Goal: Information Seeking & Learning: Learn about a topic

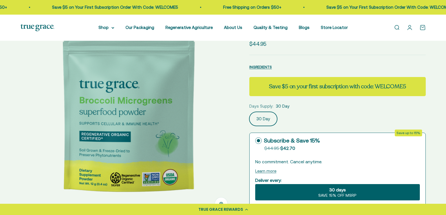
scroll to position [60, 0]
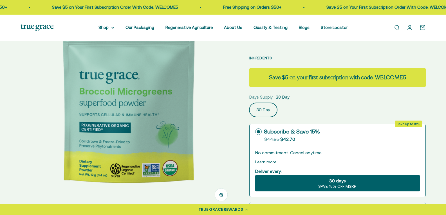
click at [214, 119] on img at bounding box center [129, 102] width 216 height 216
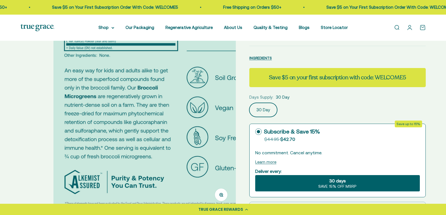
scroll to position [0, 215]
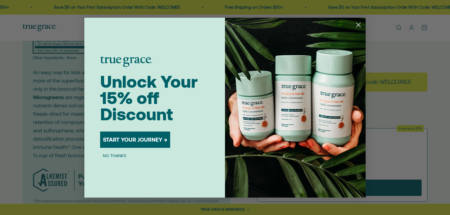
click at [358, 22] on circle "Close dialog" at bounding box center [358, 24] width 9 height 9
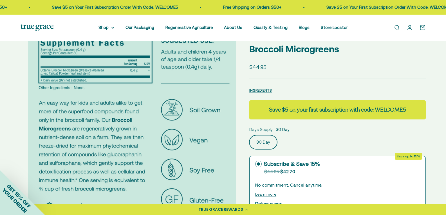
scroll to position [24, 0]
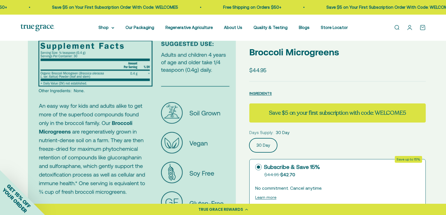
click at [219, 157] on img at bounding box center [136, 138] width 216 height 216
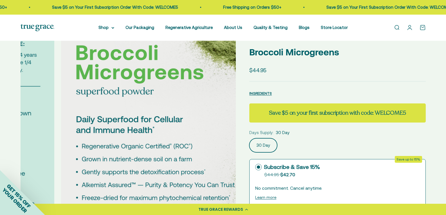
scroll to position [0, 429]
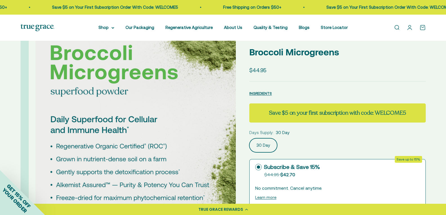
click at [219, 157] on img at bounding box center [143, 138] width 216 height 216
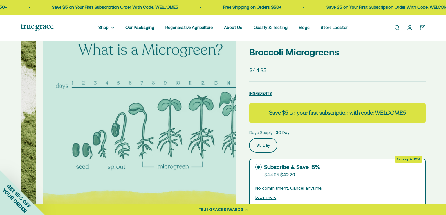
scroll to position [0, 644]
click at [18, 136] on div "Zoom Go to item 1 Go to item 2 Go to item 3 Go to item 4 Go to item 5 Go to ite…" at bounding box center [223, 210] width 446 height 388
click at [42, 137] on img at bounding box center [150, 138] width 216 height 216
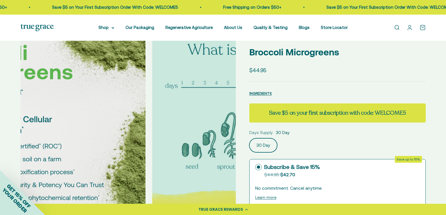
scroll to position [0, 429]
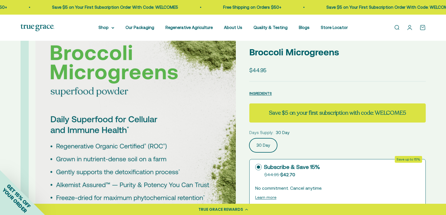
click at [218, 124] on img at bounding box center [143, 138] width 216 height 216
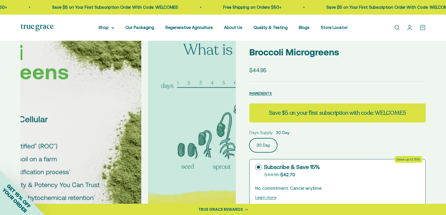
scroll to position [0, 644]
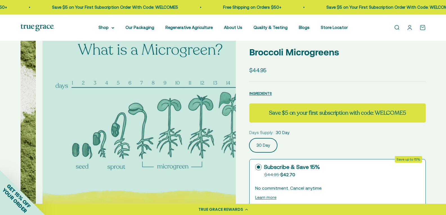
click at [218, 124] on img at bounding box center [150, 138] width 216 height 216
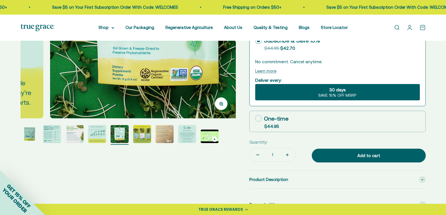
scroll to position [154, 0]
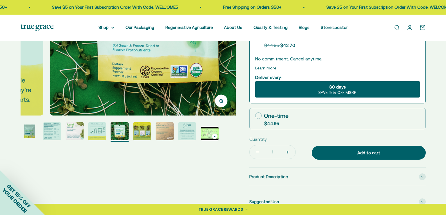
click at [169, 136] on img "Go to item 7" at bounding box center [165, 131] width 18 height 18
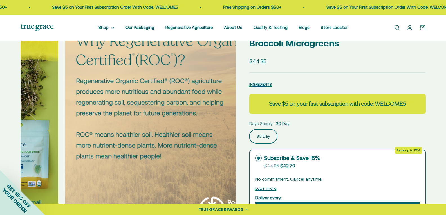
scroll to position [28, 0]
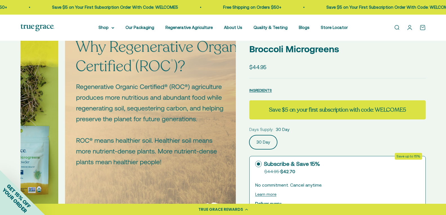
click at [216, 142] on img at bounding box center [173, 135] width 216 height 216
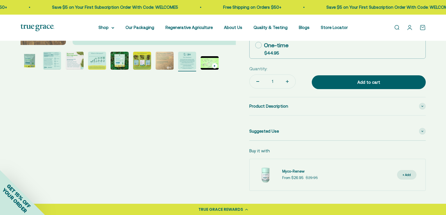
scroll to position [227, 0]
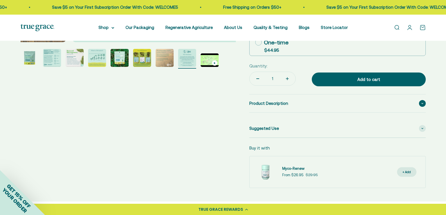
click at [423, 104] on icon at bounding box center [422, 104] width 2 height 2
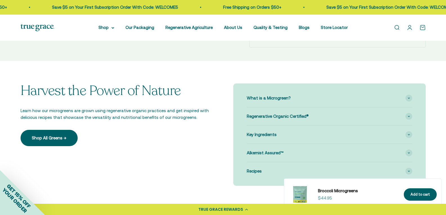
scroll to position [484, 0]
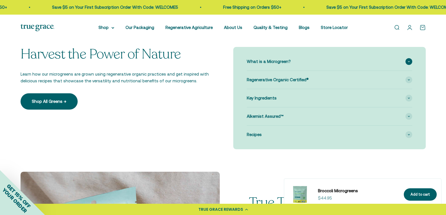
click at [404, 71] on div "What is a Microgreen?" at bounding box center [329, 62] width 165 height 18
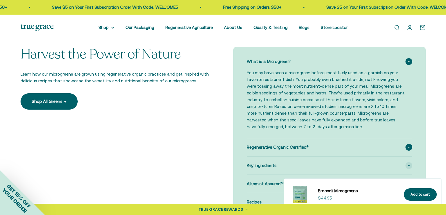
click at [412, 153] on div "Regenerative Organic Certified®" at bounding box center [329, 147] width 165 height 18
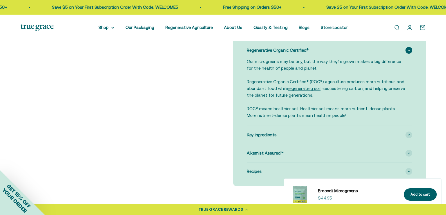
scroll to position [588, 0]
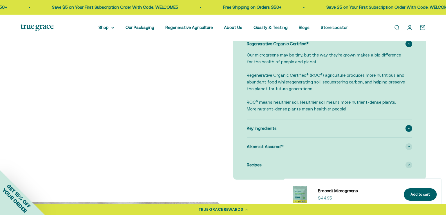
click at [406, 132] on span at bounding box center [409, 128] width 7 height 7
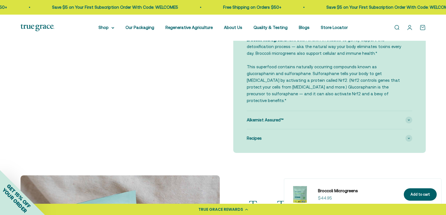
scroll to position [691, 0]
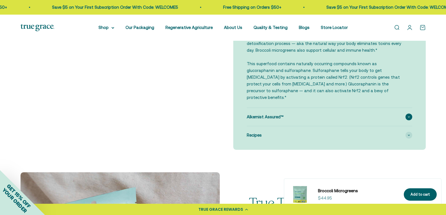
click at [411, 116] on div "Alkemist Assured™" at bounding box center [329, 117] width 165 height 18
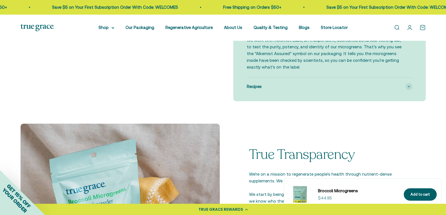
scroll to position [782, 0]
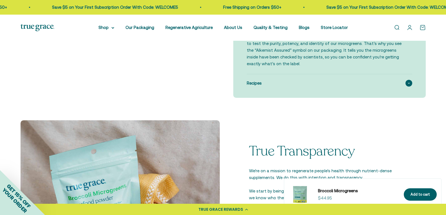
click at [404, 86] on div "Recipes" at bounding box center [329, 83] width 165 height 18
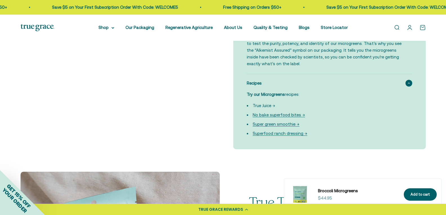
click at [263, 107] on link "True Juice →" at bounding box center [264, 105] width 23 height 5
click at [294, 125] on link "Super green smoothie →" at bounding box center [276, 124] width 47 height 5
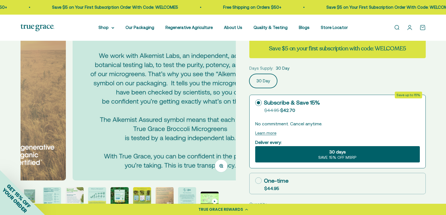
scroll to position [137, 0]
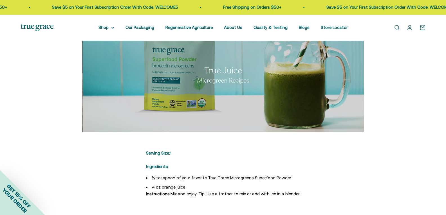
scroll to position [114, 0]
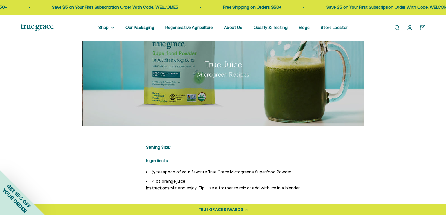
drag, startPoint x: 450, startPoint y: 22, endPoint x: 450, endPoint y: 49, distance: 27.3
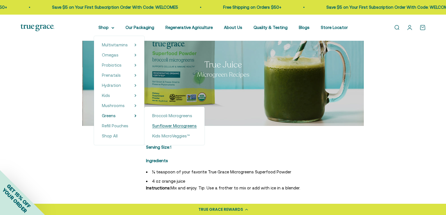
click at [167, 124] on span "Sunflower Microgreens" at bounding box center [174, 126] width 44 height 5
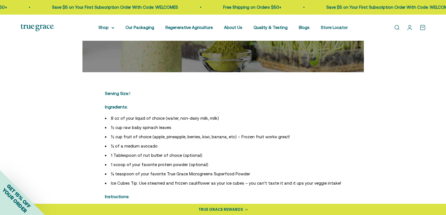
scroll to position [169, 0]
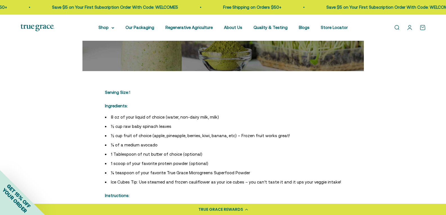
drag, startPoint x: 0, startPoint y: 0, endPoint x: 448, endPoint y: 56, distance: 451.7
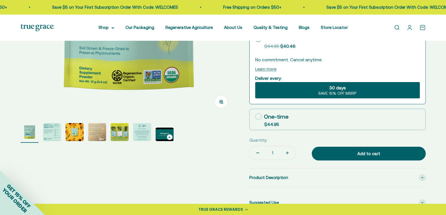
scroll to position [177, 0]
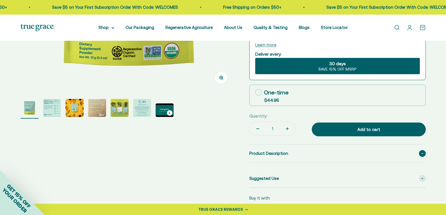
click at [352, 159] on div "Product Description" at bounding box center [337, 154] width 176 height 18
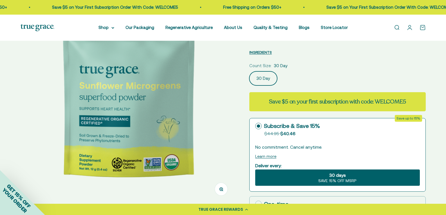
scroll to position [149, 0]
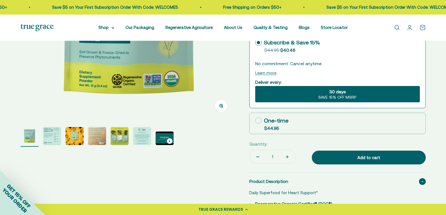
click at [51, 137] on img "Go to item 2" at bounding box center [52, 136] width 18 height 18
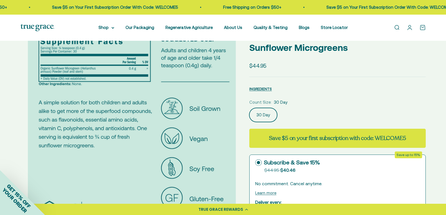
scroll to position [26, 0]
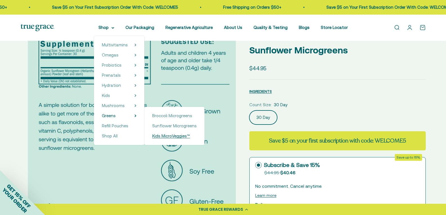
click at [169, 135] on span "Kids MicroVeggies™" at bounding box center [171, 136] width 38 height 5
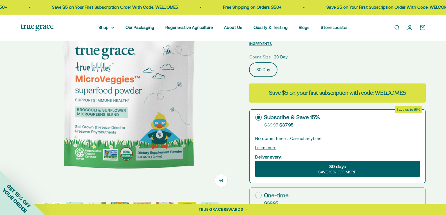
scroll to position [126, 0]
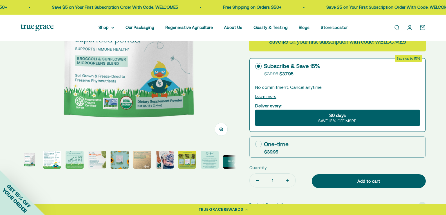
drag, startPoint x: 0, startPoint y: 0, endPoint x: 449, endPoint y: 41, distance: 450.7
click at [48, 155] on img "Go to item 2" at bounding box center [52, 160] width 18 height 18
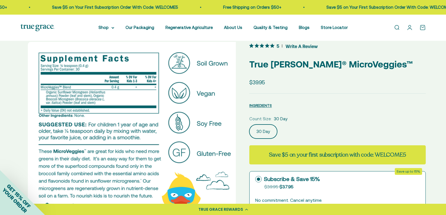
scroll to position [10, 0]
